Goal: Book appointment/travel/reservation

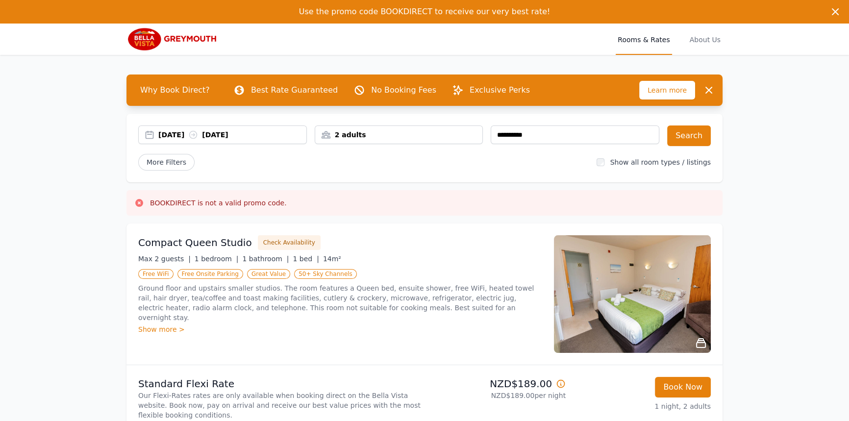
click at [151, 41] on img at bounding box center [173, 39] width 94 height 24
